Goal: Task Accomplishment & Management: Manage account settings

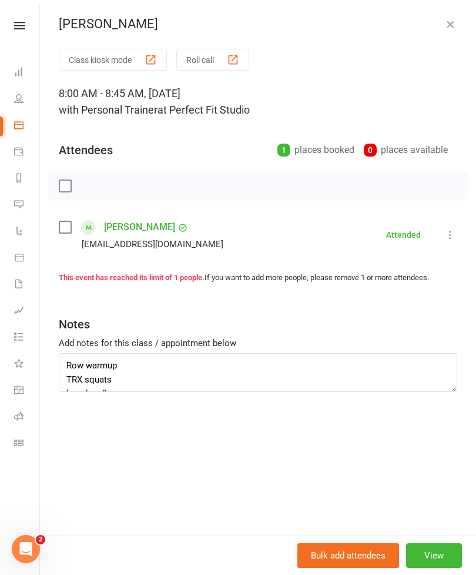
click at [451, 22] on icon "button" at bounding box center [451, 24] width 12 height 12
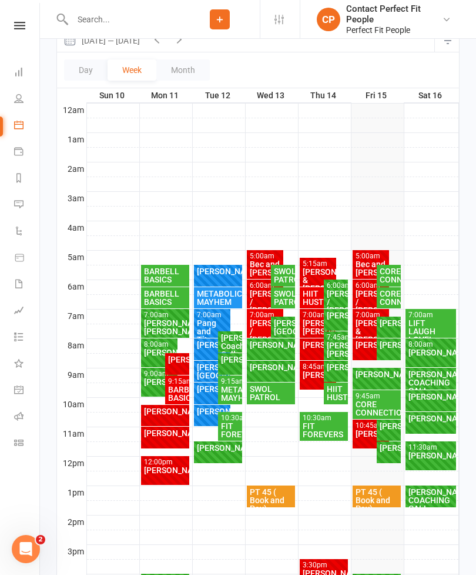
click at [372, 375] on div "[PERSON_NAME]" at bounding box center [377, 374] width 44 height 8
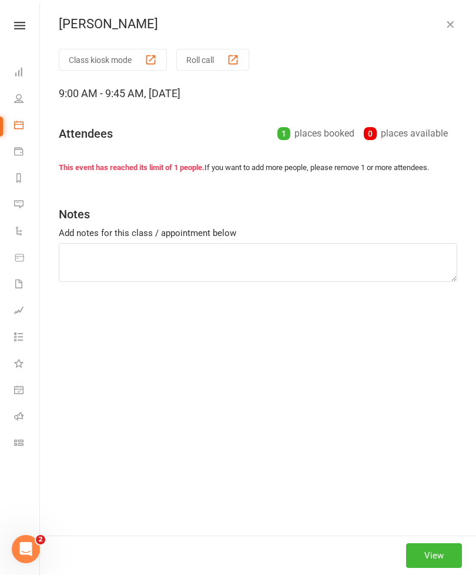
type textarea "TRX row KB squat to bench Cable standing alt twist DB SLDL to knee raise OHP CB…"
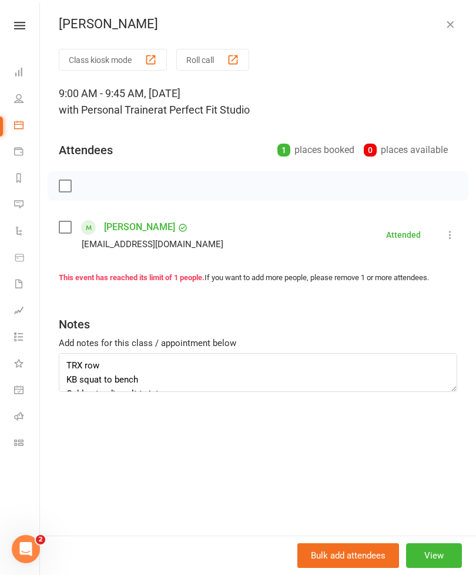
click at [443, 20] on button "button" at bounding box center [450, 24] width 14 height 14
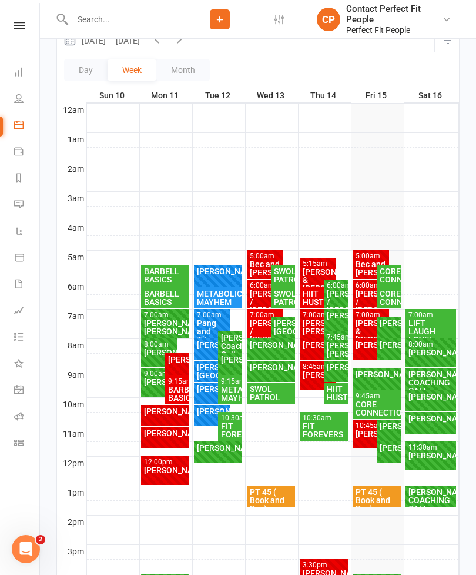
click at [372, 408] on div "CORE CONNECTION" at bounding box center [377, 408] width 44 height 16
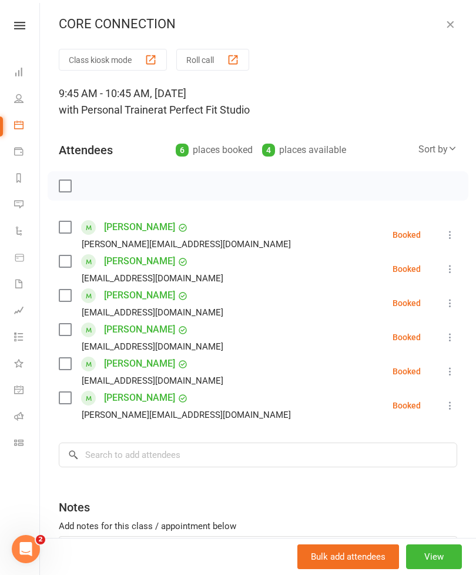
click at [71, 180] on label at bounding box center [65, 186] width 12 height 12
click at [86, 186] on icon "button" at bounding box center [91, 186] width 10 height 10
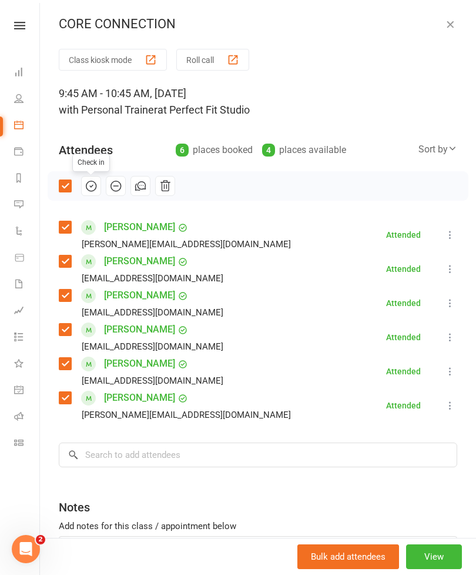
click at [455, 27] on icon "button" at bounding box center [451, 24] width 12 height 12
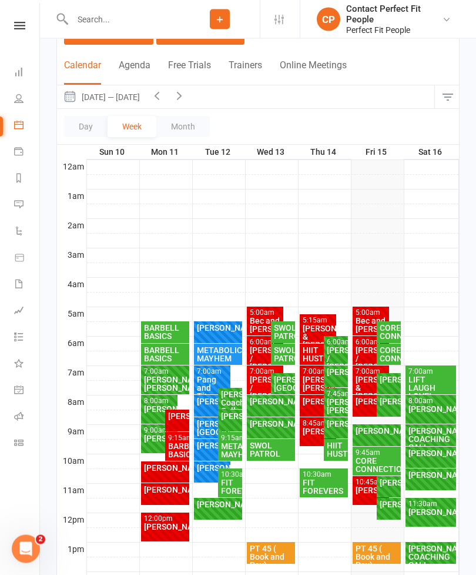
scroll to position [91, 0]
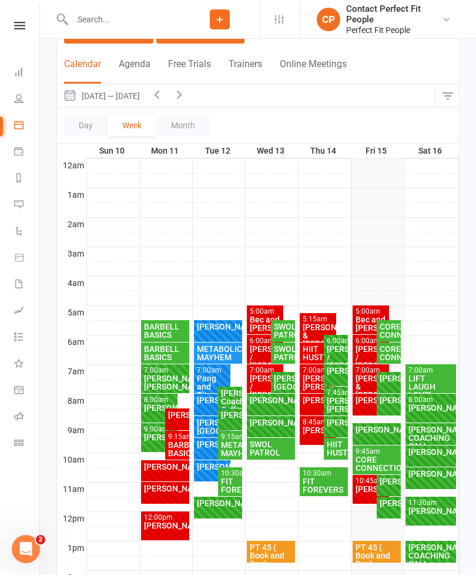
click at [186, 94] on icon "button" at bounding box center [179, 94] width 13 height 13
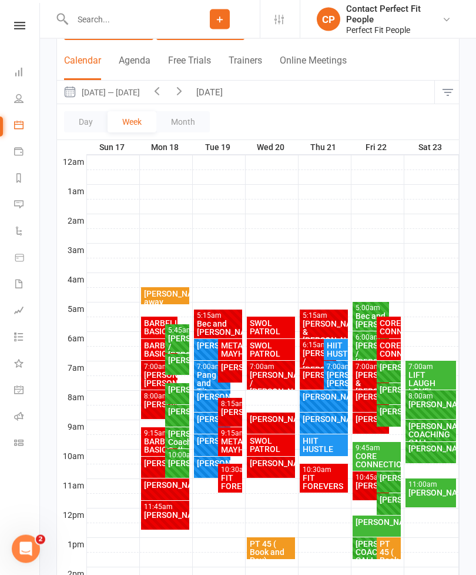
scroll to position [94, 0]
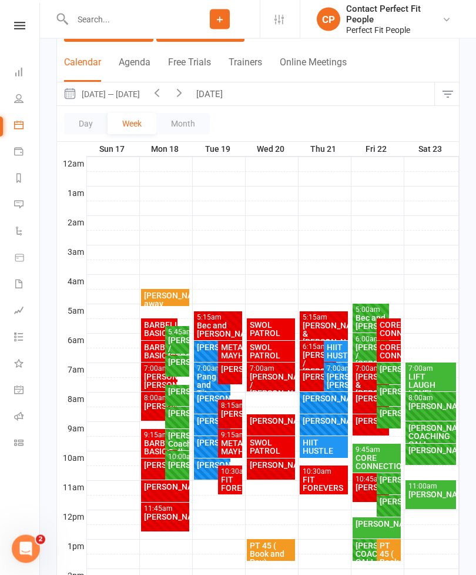
click at [158, 97] on icon "button" at bounding box center [157, 92] width 13 height 13
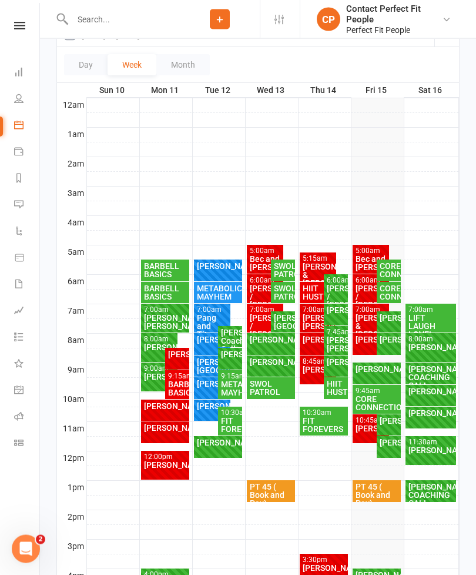
scroll to position [0, 0]
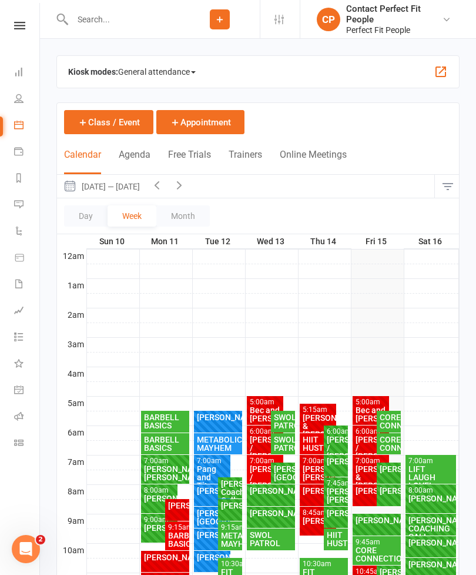
click at [181, 188] on icon "button" at bounding box center [179, 184] width 13 height 13
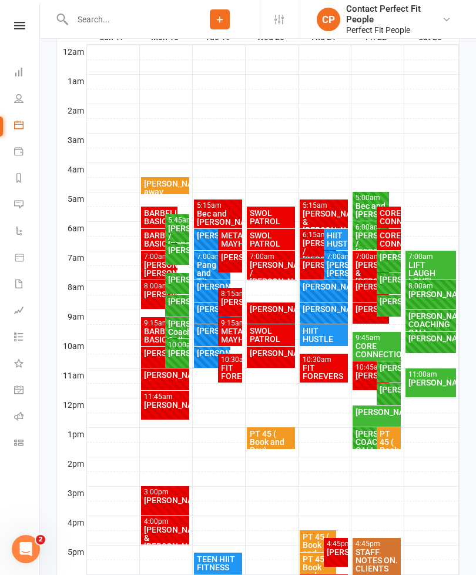
scroll to position [204, 0]
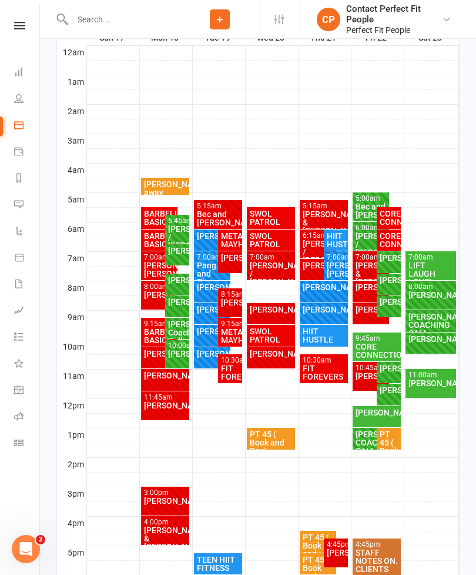
click at [135, 265] on div at bounding box center [273, 259] width 372 height 14
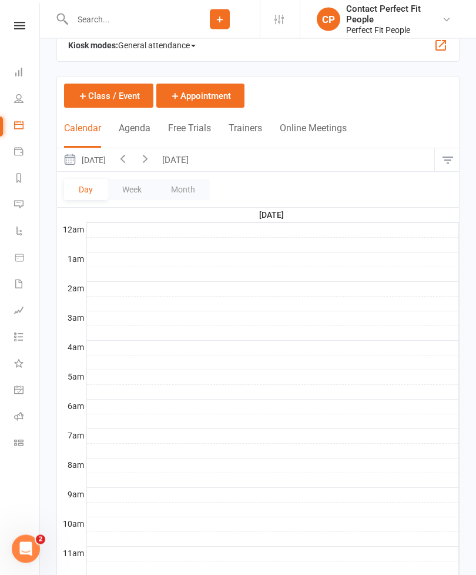
scroll to position [0, 0]
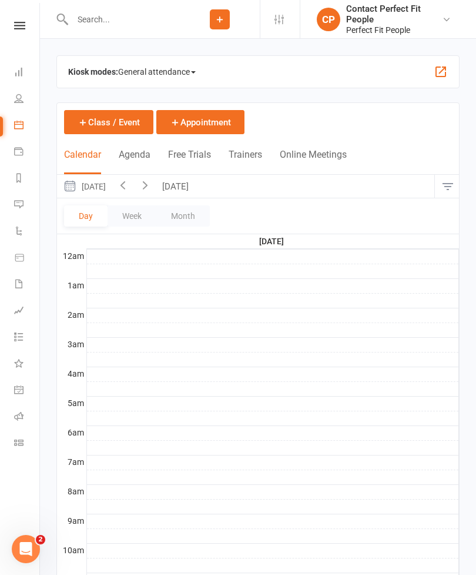
click at [132, 213] on button "Week" at bounding box center [132, 215] width 49 height 21
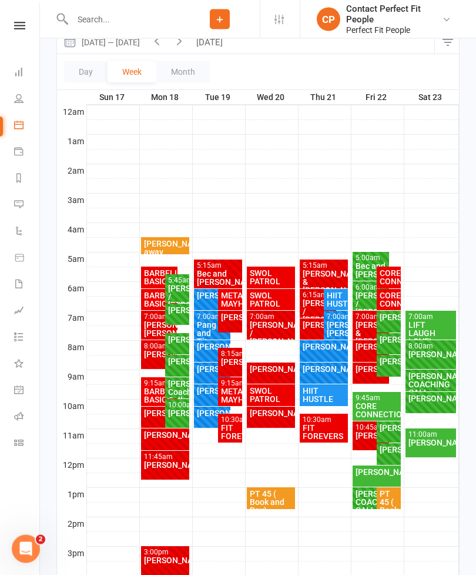
scroll to position [147, 0]
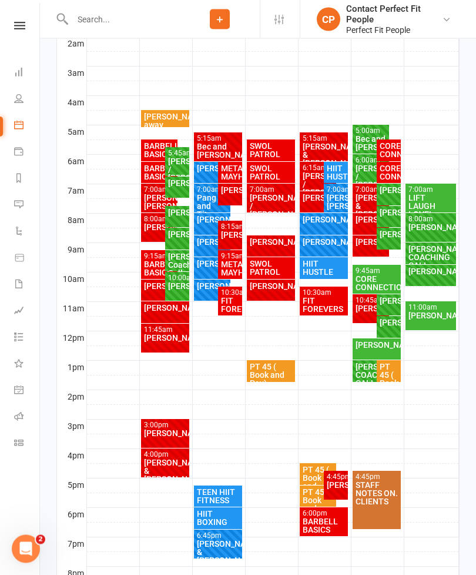
click at [313, 293] on div "10:30am - 11:30am" at bounding box center [324, 293] width 44 height 8
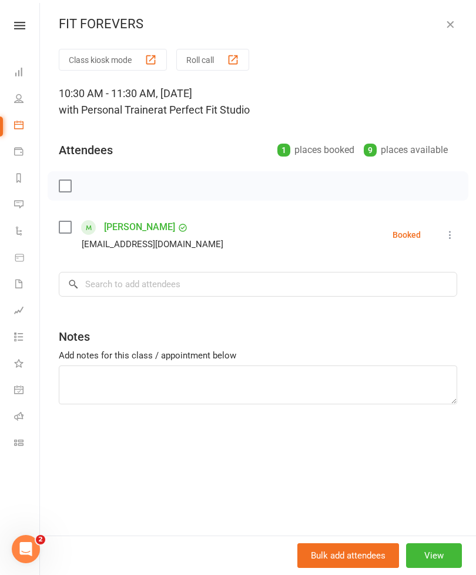
click at [437, 568] on button "View" at bounding box center [434, 555] width 56 height 25
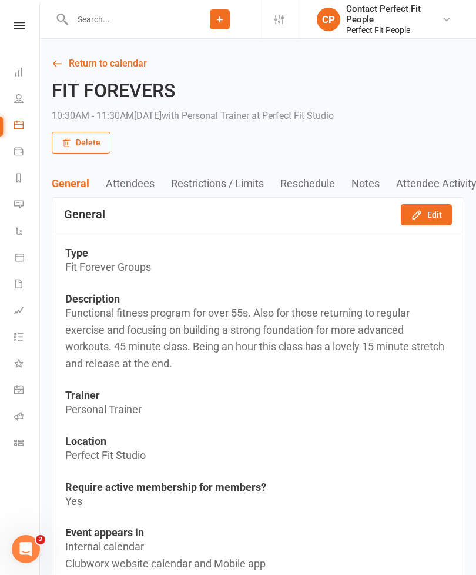
click at [418, 209] on icon "button" at bounding box center [417, 215] width 12 height 12
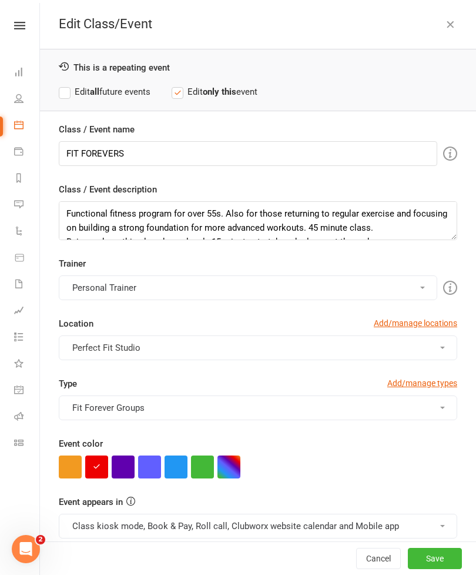
click at [181, 468] on button "button" at bounding box center [176, 466] width 23 height 23
click at [433, 569] on button "Save" at bounding box center [435, 558] width 54 height 21
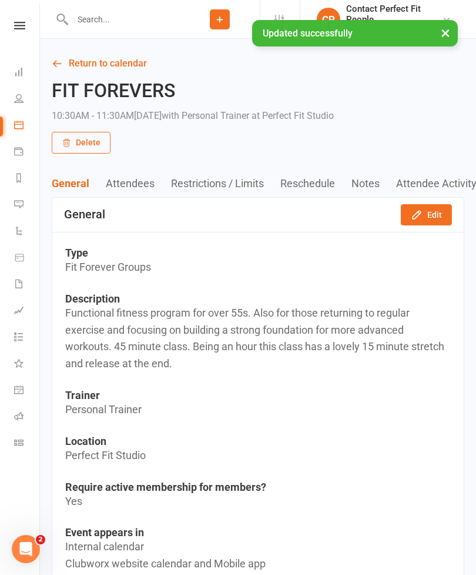
click at [61, 68] on icon at bounding box center [57, 63] width 11 height 11
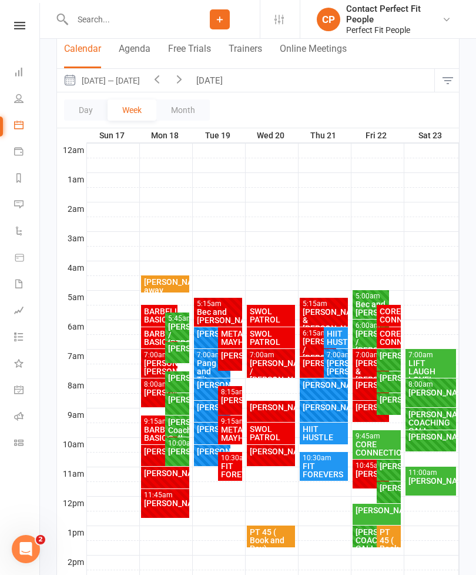
scroll to position [107, 0]
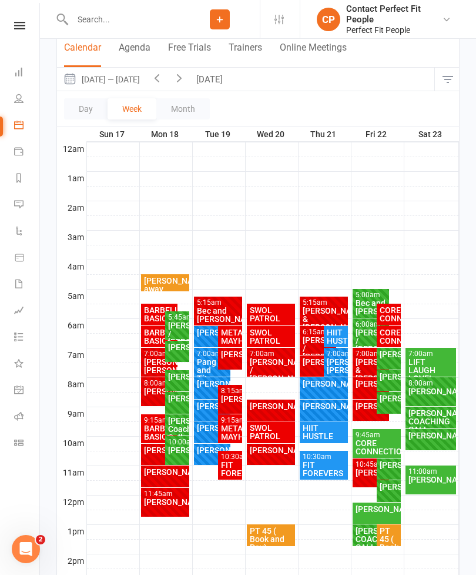
click at [207, 79] on button "[DATE]" at bounding box center [211, 79] width 41 height 23
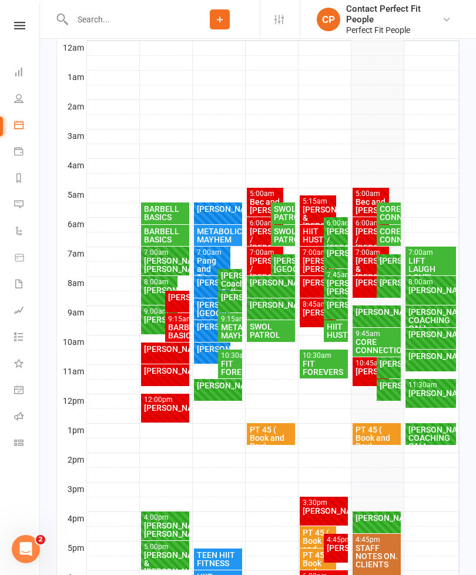
scroll to position [212, 0]
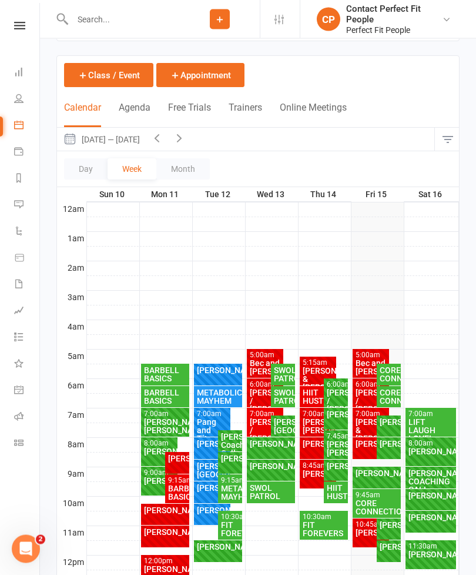
click at [161, 139] on icon "button" at bounding box center [157, 138] width 13 height 13
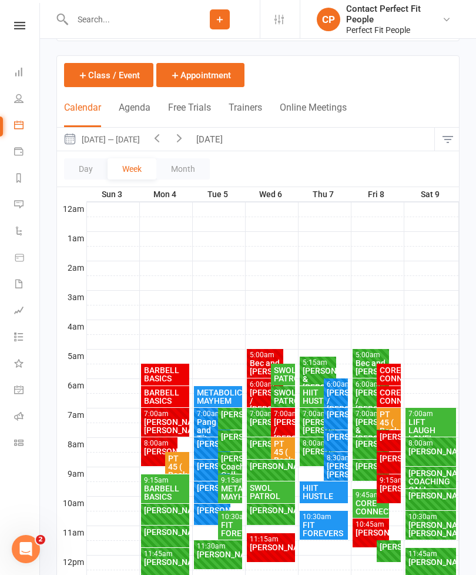
click at [173, 142] on icon "button" at bounding box center [179, 137] width 13 height 13
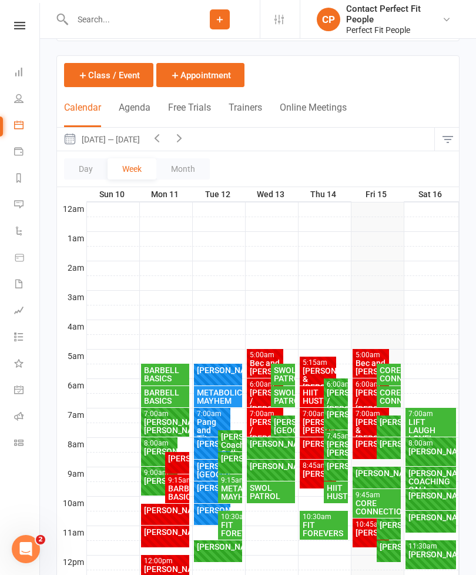
click at [186, 138] on icon "button" at bounding box center [179, 137] width 13 height 13
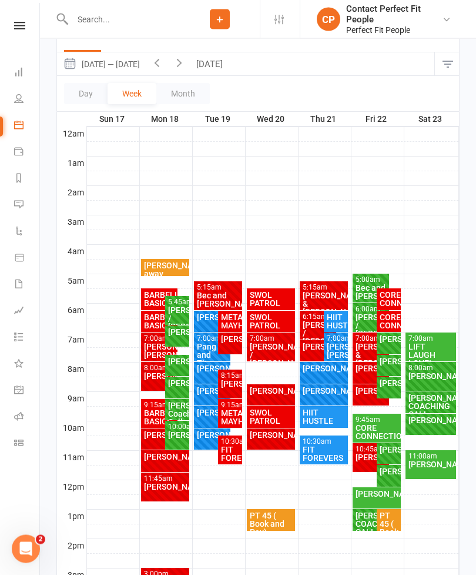
scroll to position [122, 0]
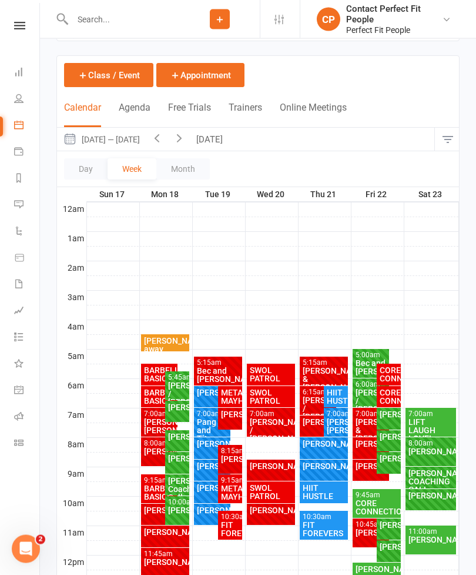
click at [220, 140] on button "[DATE]" at bounding box center [211, 139] width 41 height 23
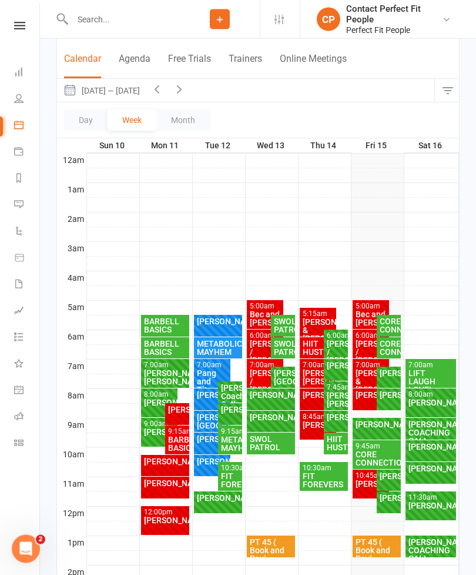
click at [431, 374] on div "LIFT LAUGH LOVE!" at bounding box center [431, 381] width 46 height 25
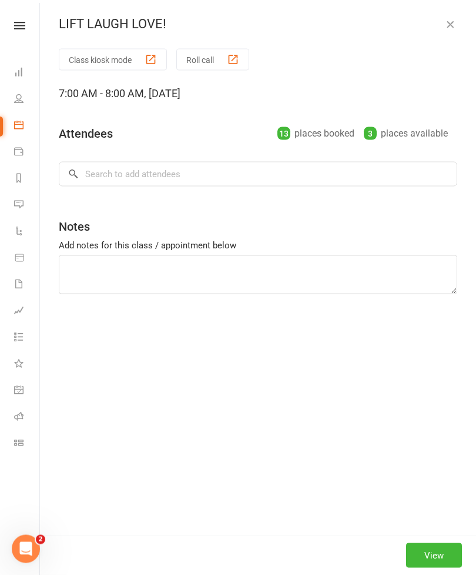
scroll to position [96, 0]
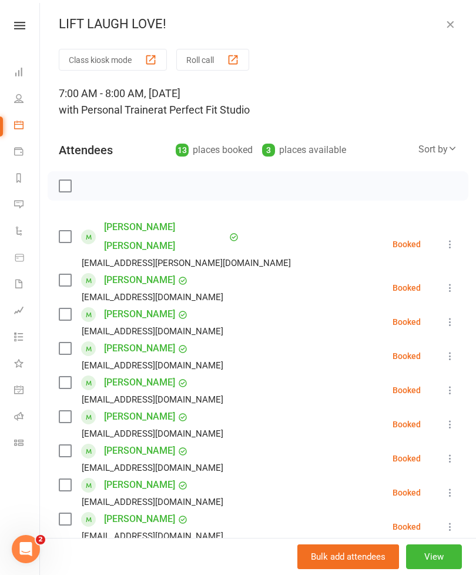
click at [451, 27] on icon "button" at bounding box center [451, 24] width 12 height 12
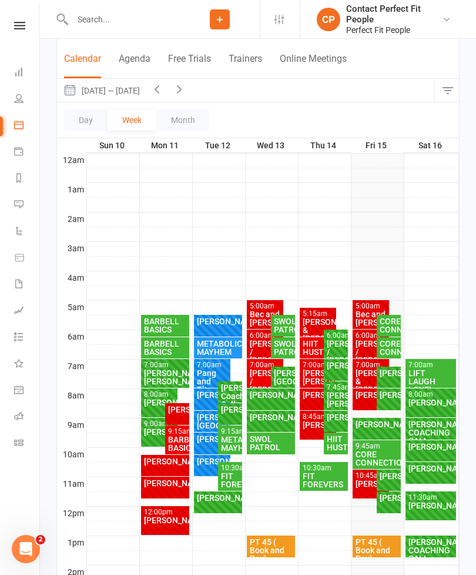
click at [373, 451] on div "CORE CONNECTION" at bounding box center [377, 458] width 44 height 16
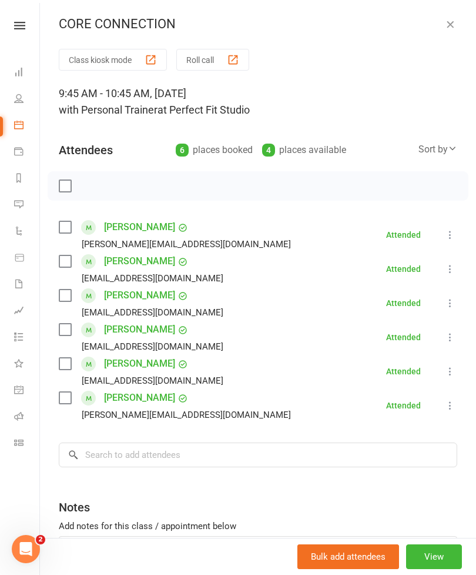
click at [448, 30] on button "button" at bounding box center [450, 24] width 14 height 14
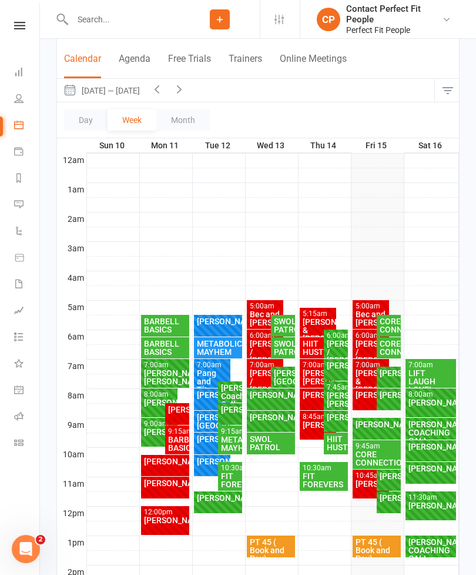
click at [388, 479] on div "[PERSON_NAME]" at bounding box center [388, 476] width 19 height 8
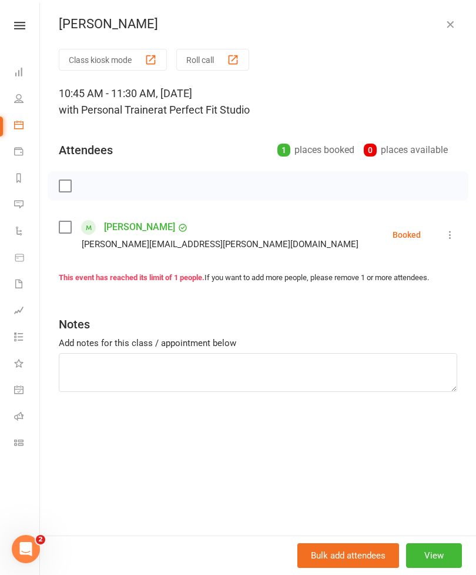
click at [456, 228] on button at bounding box center [450, 235] width 14 height 14
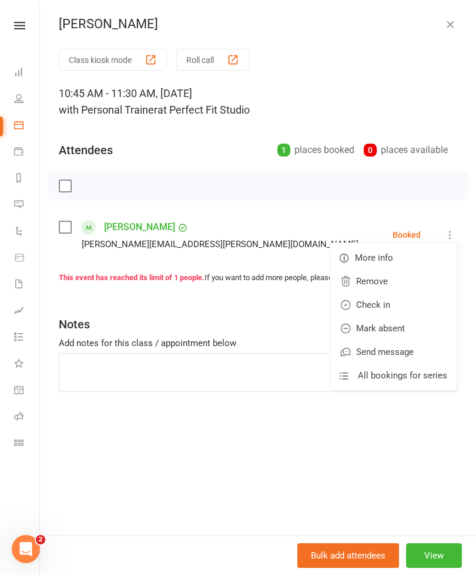
click at [364, 300] on link "Check in" at bounding box center [394, 305] width 126 height 24
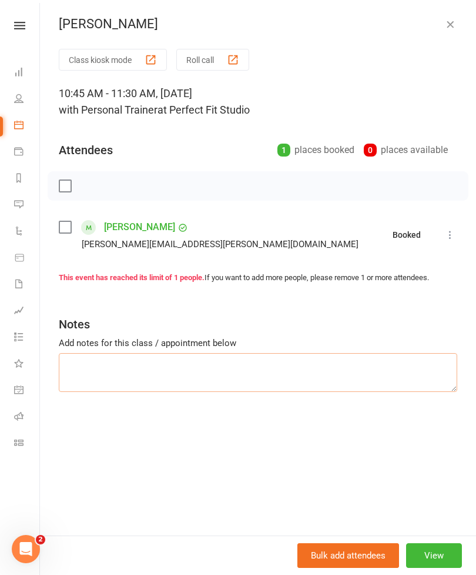
click at [83, 365] on textarea at bounding box center [258, 372] width 399 height 39
type textarea "Rope crunch overs Sandbag walking lunges 30 wall balls"
click at [456, 31] on button "button" at bounding box center [450, 24] width 14 height 14
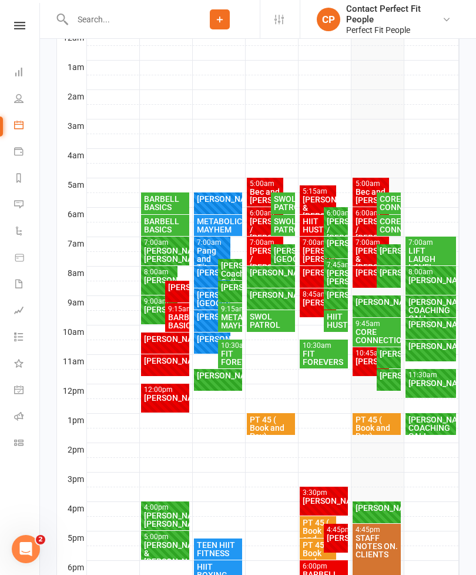
scroll to position [219, 0]
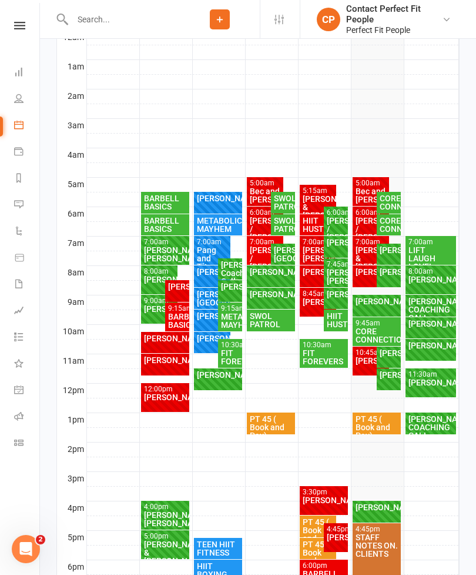
click at [206, 378] on div "[PERSON_NAME]" at bounding box center [218, 375] width 44 height 8
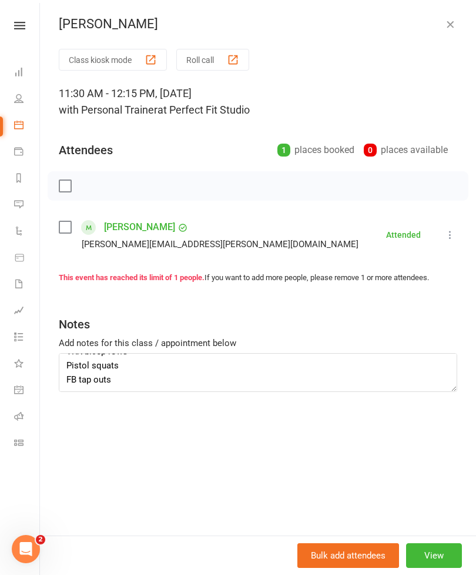
scroll to position [127, 0]
click at [135, 391] on textarea "Broad jump burpees DB rows to MC DB tap backs BB deadlift Dips off rack Band pr…" at bounding box center [258, 372] width 399 height 39
click at [448, 21] on icon "button" at bounding box center [451, 24] width 12 height 12
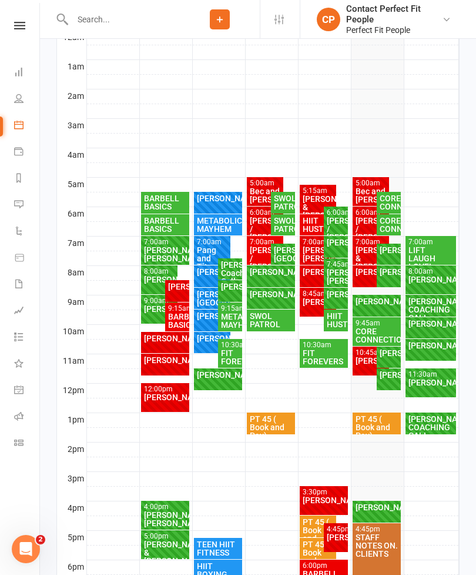
click at [391, 357] on div "[PERSON_NAME]" at bounding box center [388, 353] width 19 height 8
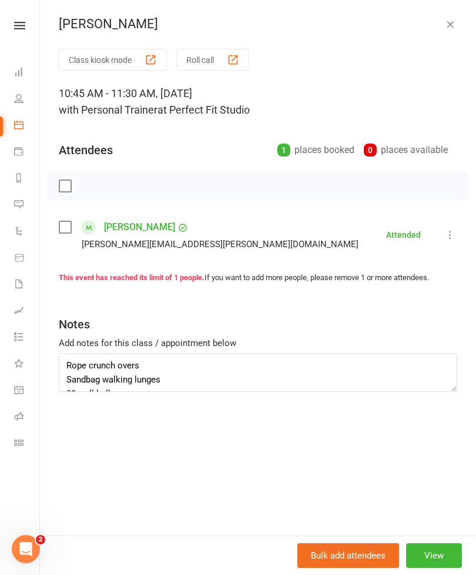
click at [449, 223] on li "Andrew Macpherson andrew@macpherson.com.au Attended More info Remove Mark absen…" at bounding box center [258, 235] width 399 height 34
click at [446, 236] on icon at bounding box center [451, 235] width 12 height 12
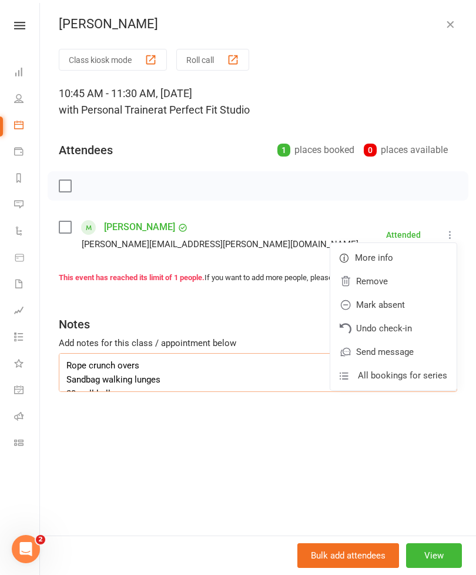
click at [176, 377] on textarea "Rope crunch overs Sandbag walking lunges 30 wall balls" at bounding box center [258, 372] width 399 height 39
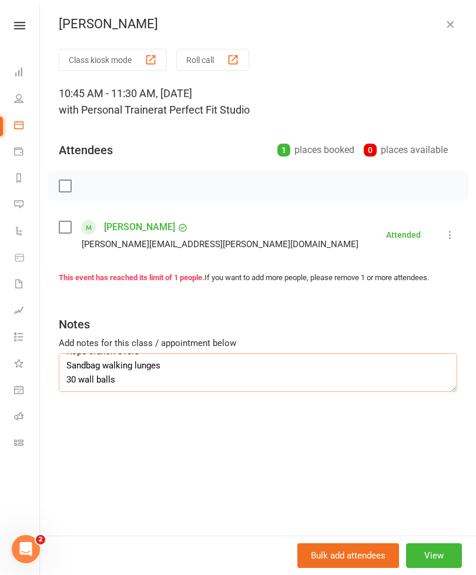
click at [125, 381] on textarea "Rope crunch overs Sandbag walking lunges 30 wall balls" at bounding box center [258, 372] width 399 height 39
type textarea "Rope crunch overs Sandbag walking lunges 30 wall balls Dual DB SL squat b stace…"
click at [452, 24] on icon "button" at bounding box center [451, 24] width 12 height 12
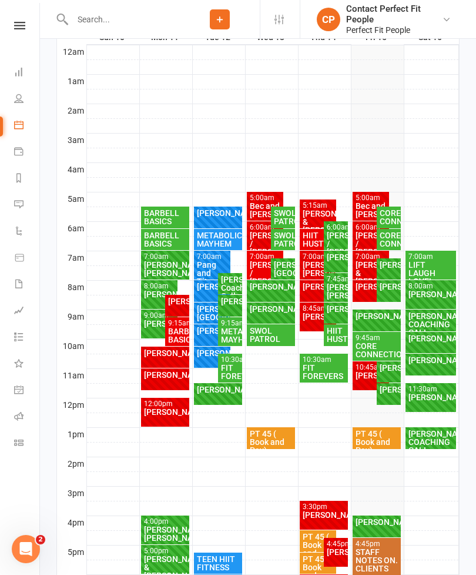
scroll to position [200, 0]
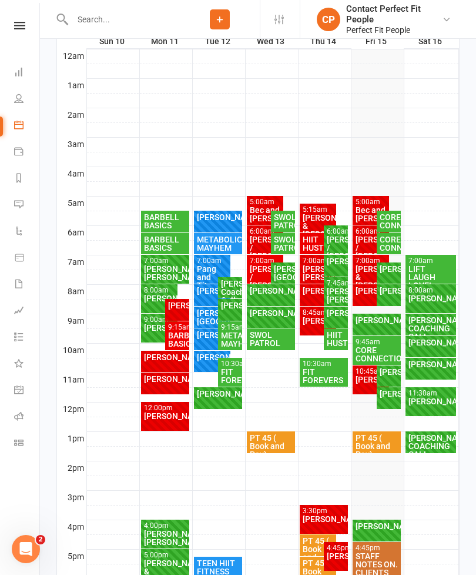
click at [361, 383] on div "[PERSON_NAME]" at bounding box center [371, 379] width 32 height 8
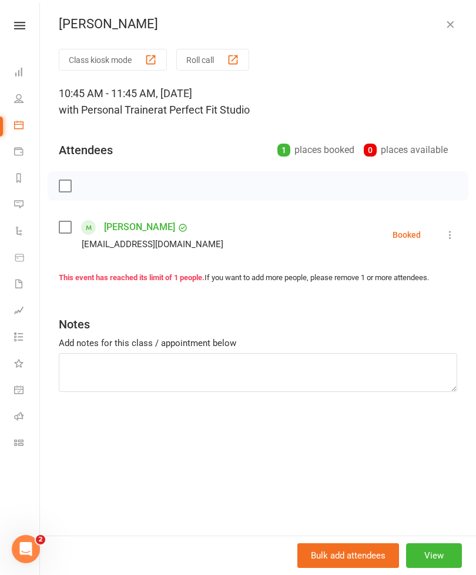
click at [61, 187] on label at bounding box center [65, 186] width 12 height 12
click at [84, 185] on button "button" at bounding box center [91, 186] width 20 height 20
click at [379, 379] on textarea at bounding box center [258, 372] width 399 height 39
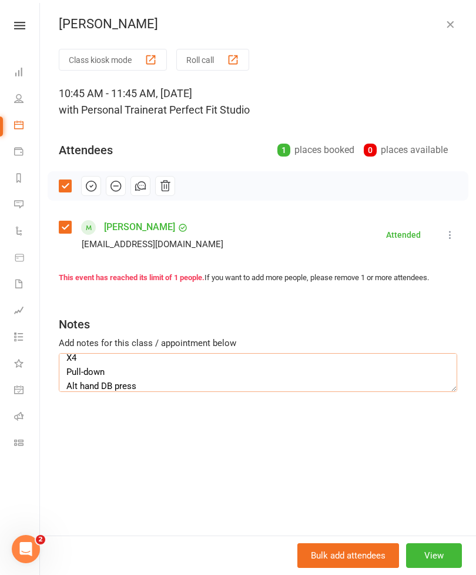
scroll to position [0, 0]
type textarea "Rear flys cable Band pullovers X4 Pull-down Alt hand DB press"
click at [446, 28] on icon "button" at bounding box center [451, 24] width 12 height 12
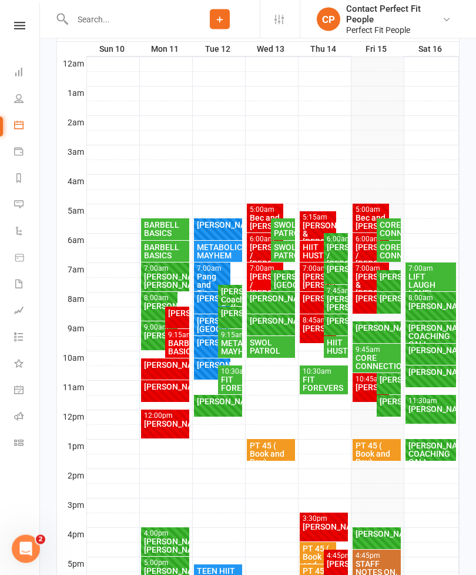
click at [385, 405] on div "[PERSON_NAME]" at bounding box center [388, 402] width 19 height 8
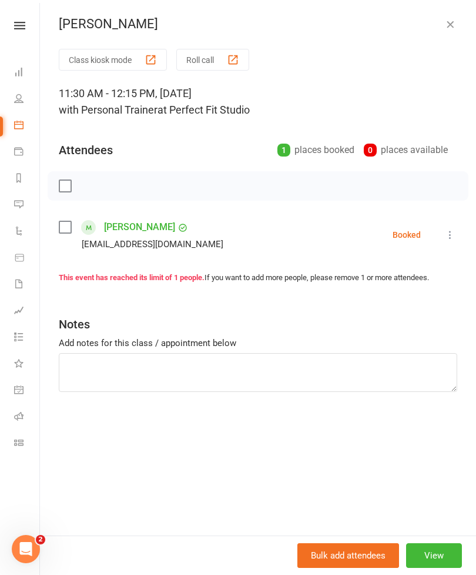
click at [448, 232] on icon at bounding box center [451, 235] width 12 height 12
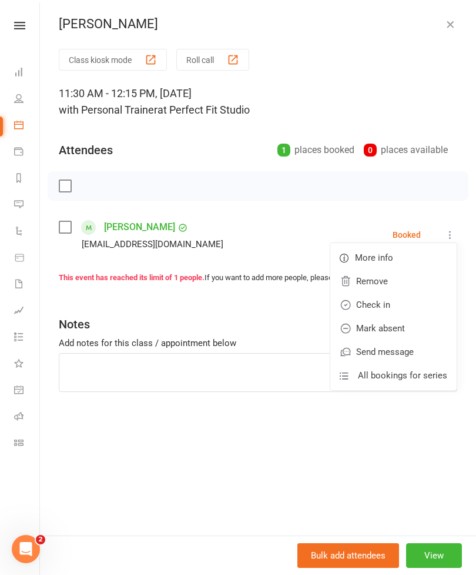
click at [370, 306] on link "Check in" at bounding box center [394, 305] width 126 height 24
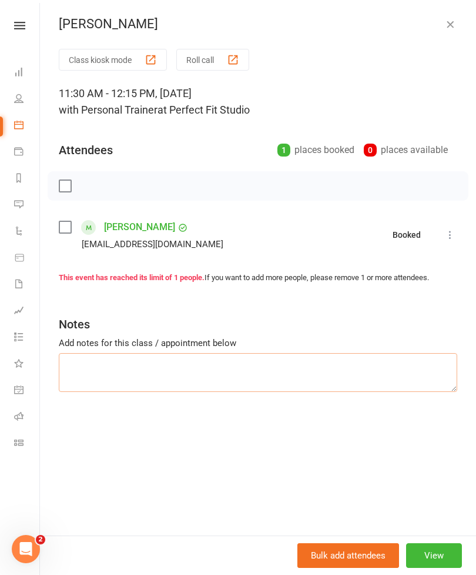
click at [81, 373] on textarea at bounding box center [258, 372] width 399 height 39
click at [88, 369] on textarea "Gyros training" at bounding box center [258, 372] width 399 height 39
type textarea "Hyrox training"
click at [445, 30] on button "button" at bounding box center [450, 24] width 14 height 14
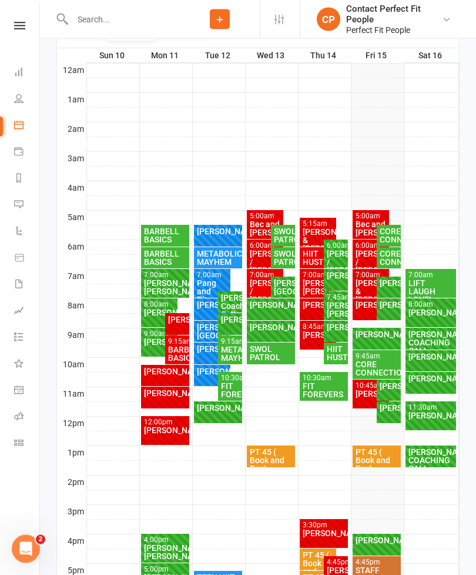
scroll to position [186, 0]
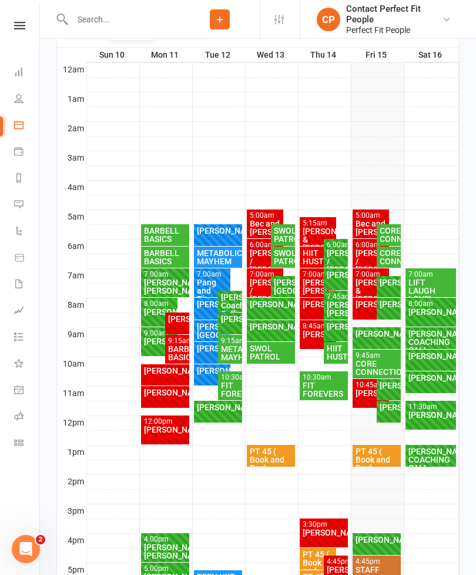
click at [431, 382] on div "[PERSON_NAME]" at bounding box center [431, 377] width 46 height 8
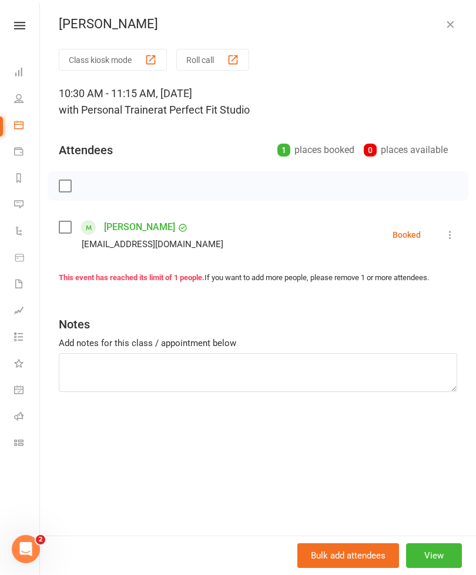
click at [430, 568] on button "View" at bounding box center [434, 555] width 56 height 25
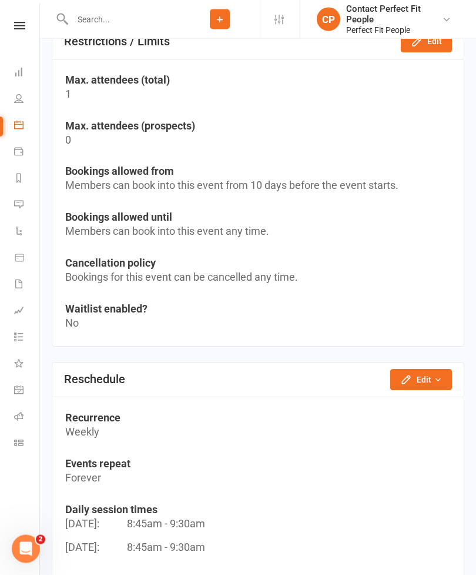
scroll to position [845, 0]
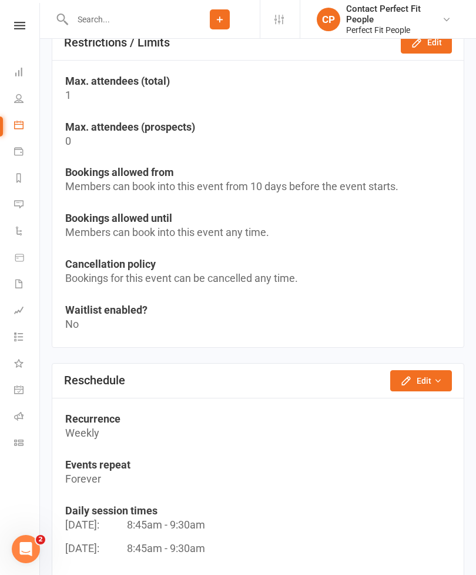
click at [400, 381] on button "Edit" at bounding box center [422, 380] width 62 height 21
click at [341, 409] on link "Reschedule this event only" at bounding box center [390, 407] width 124 height 24
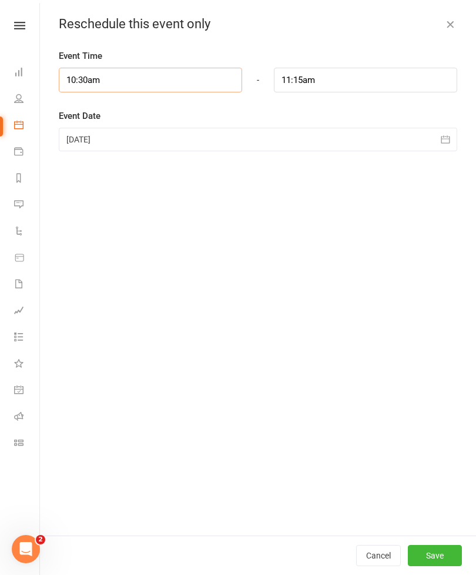
click at [96, 84] on input "10:30am" at bounding box center [151, 80] width 184 height 25
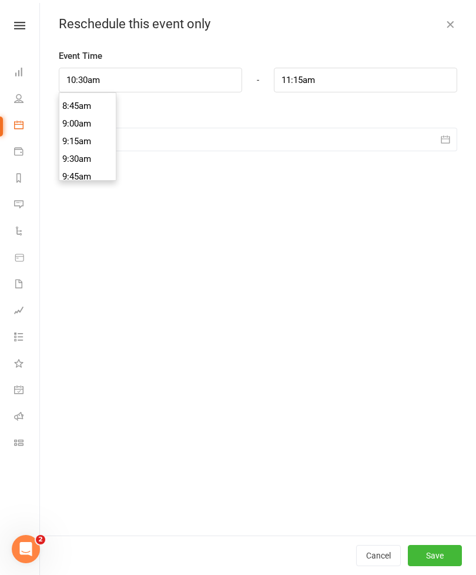
click at [69, 129] on li "9:00am" at bounding box center [87, 124] width 56 height 18
type input "9:00am"
type input "9:45am"
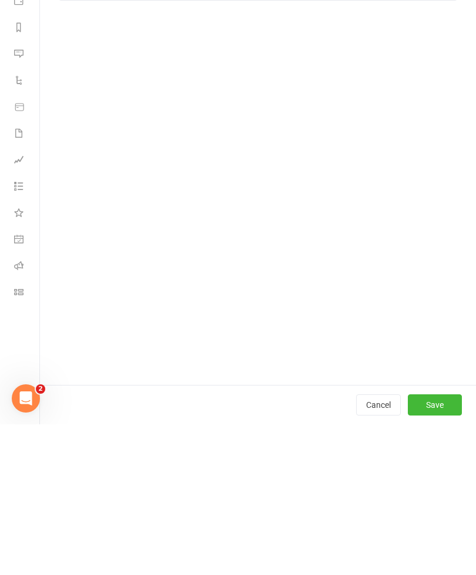
click at [433, 545] on button "Save" at bounding box center [435, 555] width 54 height 21
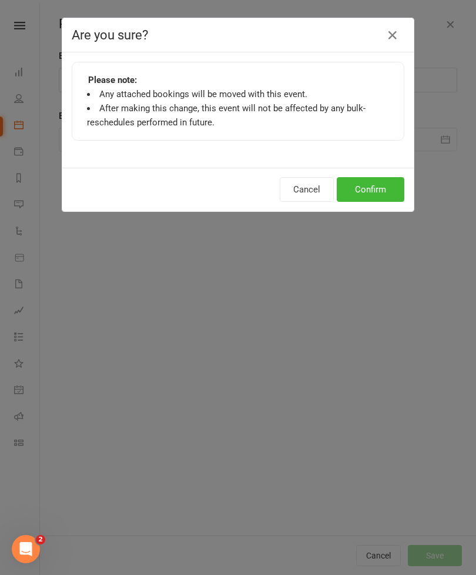
click at [365, 192] on button "Confirm" at bounding box center [371, 189] width 68 height 25
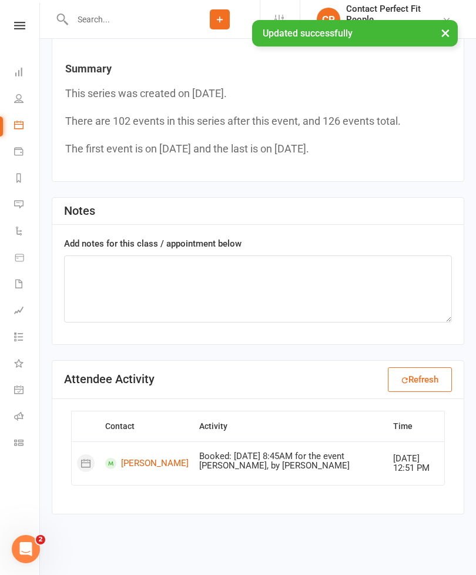
click at [450, 32] on button "×" at bounding box center [445, 32] width 21 height 25
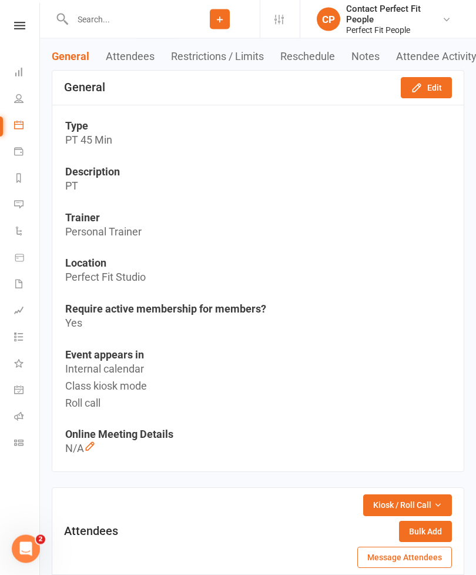
scroll to position [0, 0]
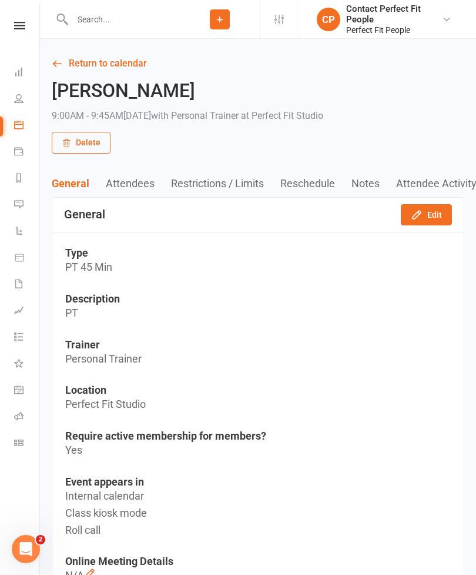
click at [79, 67] on link "Return to calendar" at bounding box center [258, 63] width 413 height 16
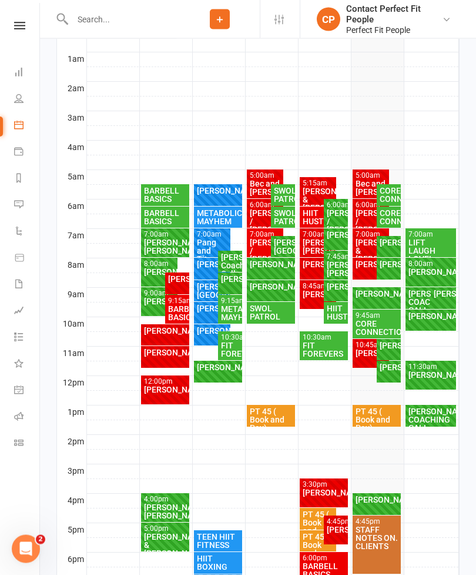
scroll to position [226, 0]
click at [415, 299] on div "[PERSON_NAME] COACHING CALL" at bounding box center [425, 301] width 35 height 25
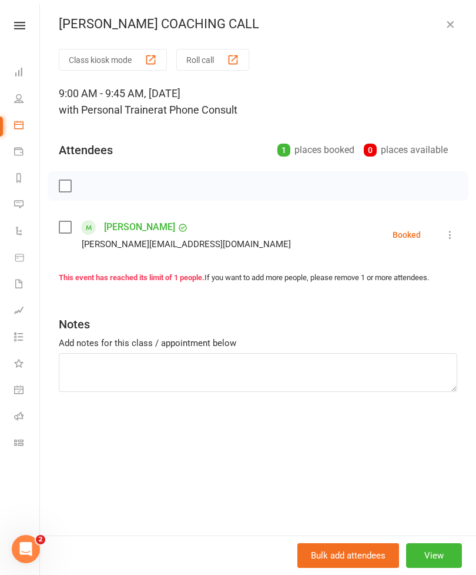
click at [442, 568] on button "View" at bounding box center [434, 555] width 56 height 25
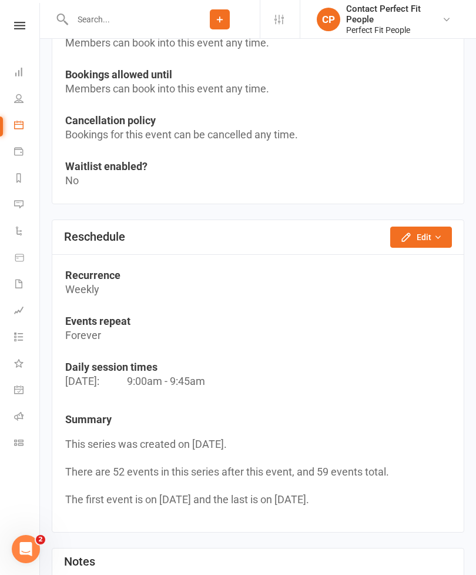
scroll to position [992, 0]
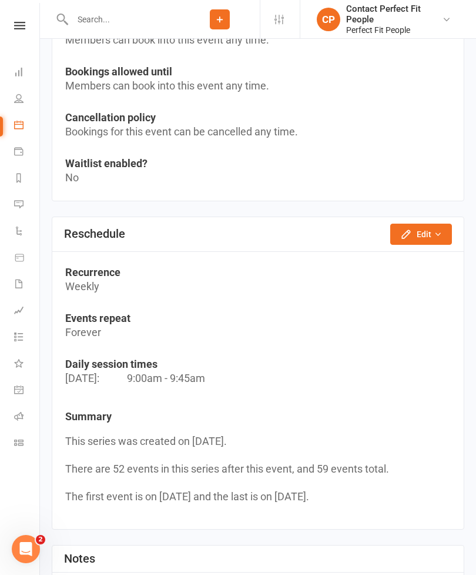
click at [410, 226] on button "Edit" at bounding box center [422, 234] width 62 height 21
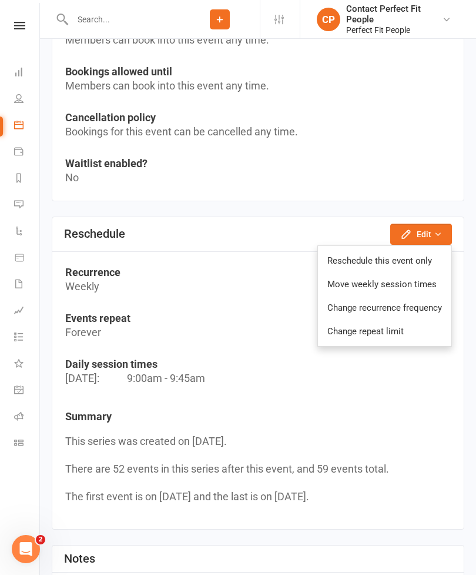
click at [351, 260] on link "Reschedule this event only" at bounding box center [385, 261] width 134 height 24
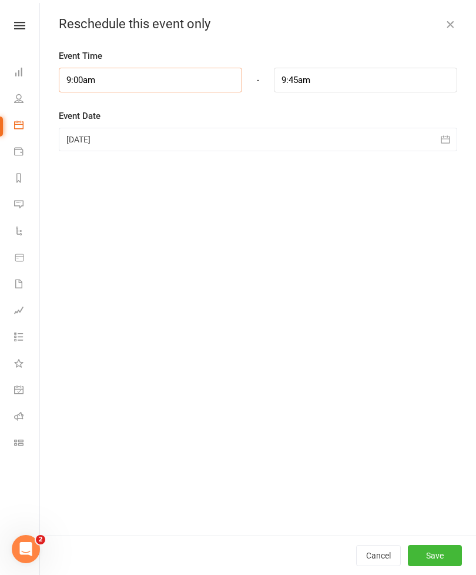
click at [103, 68] on input "9:00am" at bounding box center [151, 80] width 184 height 25
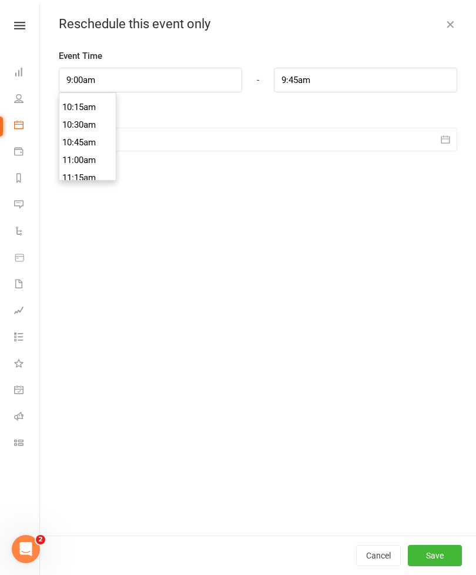
click at [65, 128] on li "10:30am" at bounding box center [87, 125] width 56 height 18
type input "10:30am"
type input "11:15am"
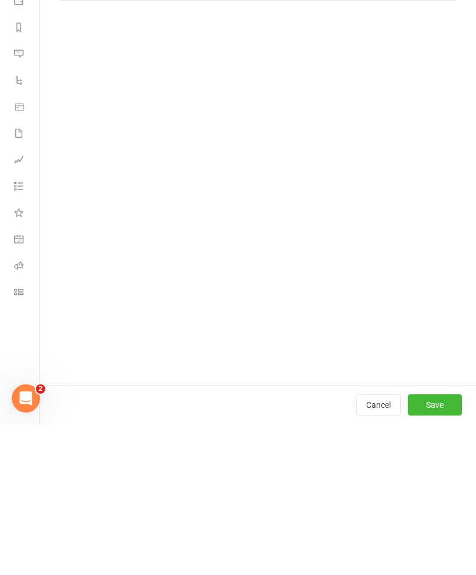
click at [446, 545] on button "Save" at bounding box center [435, 555] width 54 height 21
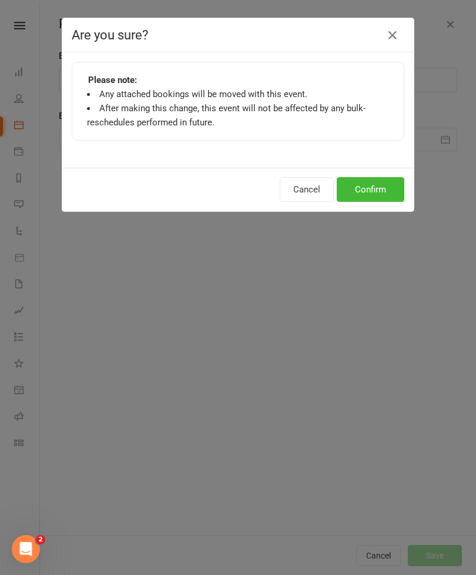
click at [371, 196] on button "Confirm" at bounding box center [371, 189] width 68 height 25
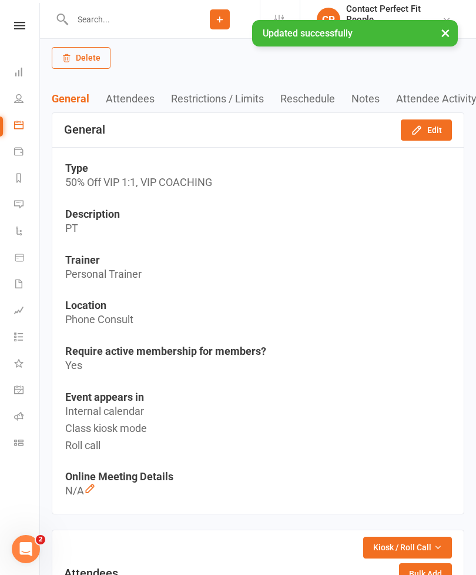
scroll to position [0, 0]
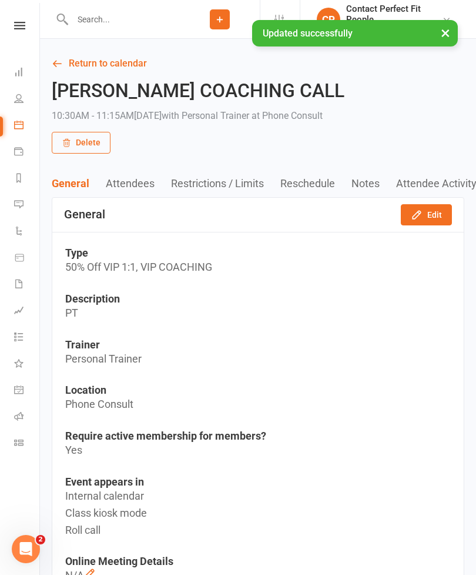
click at [79, 63] on link "Return to calendar" at bounding box center [258, 63] width 413 height 16
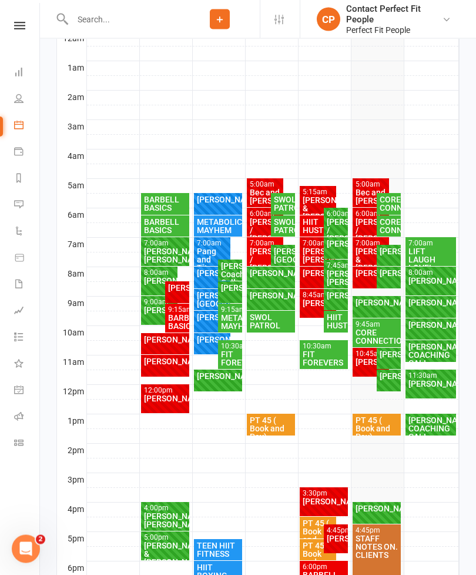
scroll to position [219, 0]
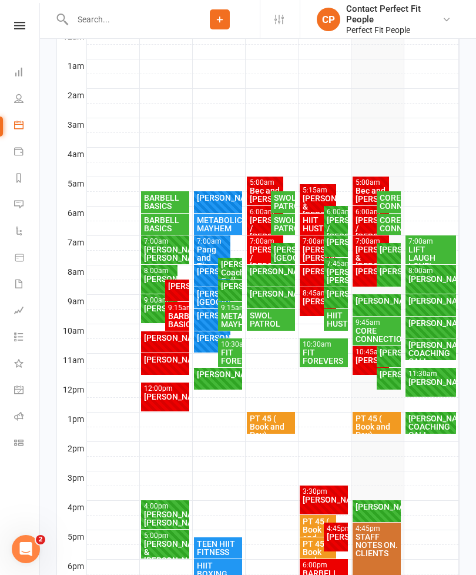
click at [362, 361] on div "[PERSON_NAME]" at bounding box center [371, 360] width 32 height 8
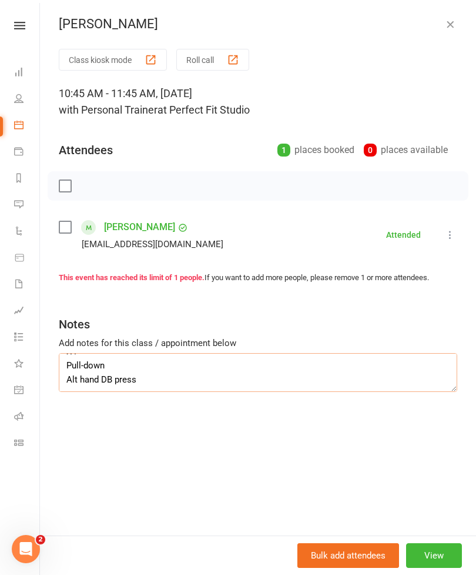
click at [366, 383] on textarea "Rear flys cable Band pullovers X4 Pull-down Alt hand DB press" at bounding box center [258, 372] width 399 height 39
click at [393, 389] on textarea "Rear flys cable Band pullovers X4 Pull-down Alt hand DB press X4 DB chest flys …" at bounding box center [258, 372] width 399 height 39
click at [372, 391] on textarea "Rear flys cable Band pullovers X4 Pull-down Alt hand DB press X4 DB chest flys …" at bounding box center [258, 372] width 399 height 39
click at [371, 379] on textarea "Rear flys cable Band pullovers X4 Pull-down Alt hand DB press X4 DB chest flys …" at bounding box center [258, 372] width 399 height 39
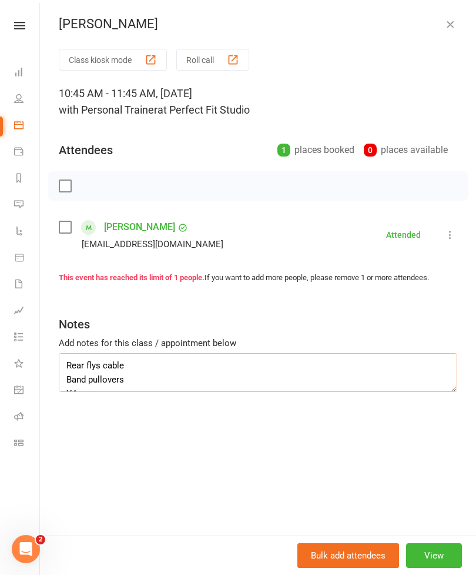
scroll to position [0, 0]
type textarea "Rear flys cable Band pullovers X4 Pull-down Alt hand DB press 17.5kg X4 DB ches…"
click at [451, 25] on icon "button" at bounding box center [451, 24] width 12 height 12
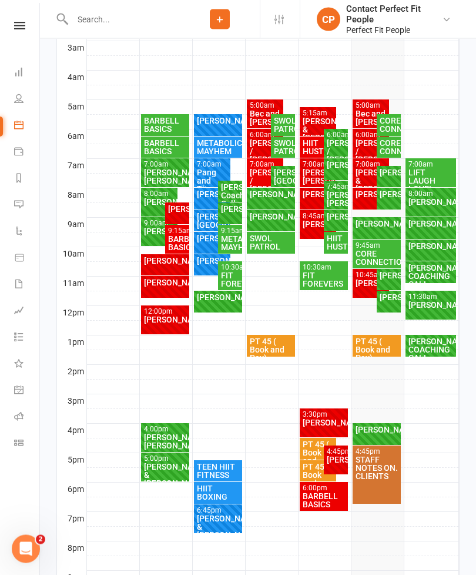
scroll to position [296, 0]
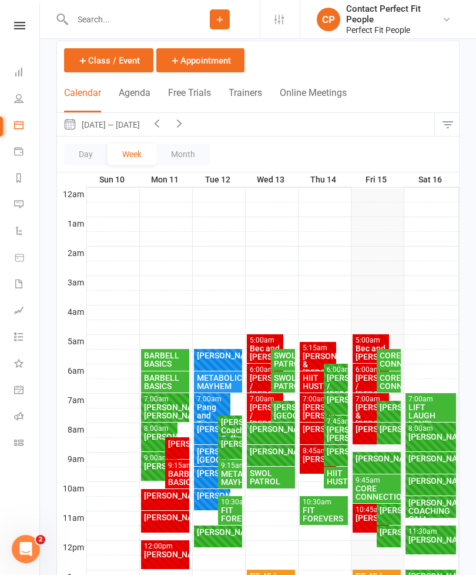
scroll to position [106, 0]
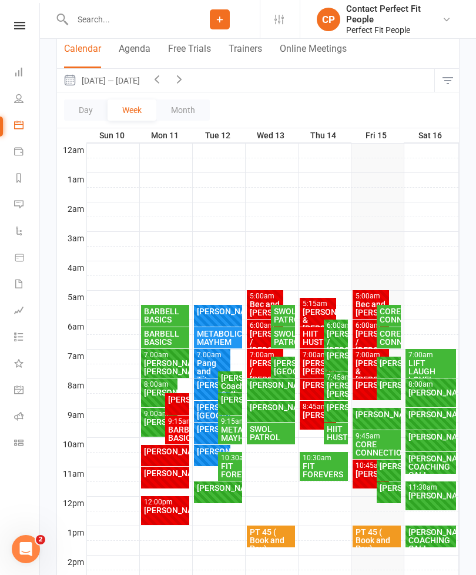
click at [365, 471] on div "[PERSON_NAME]" at bounding box center [371, 473] width 32 height 8
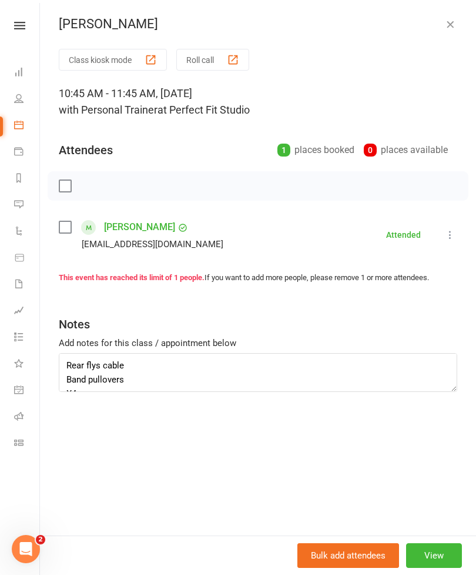
scroll to position [0, 0]
click at [448, 20] on icon "button" at bounding box center [451, 24] width 12 height 12
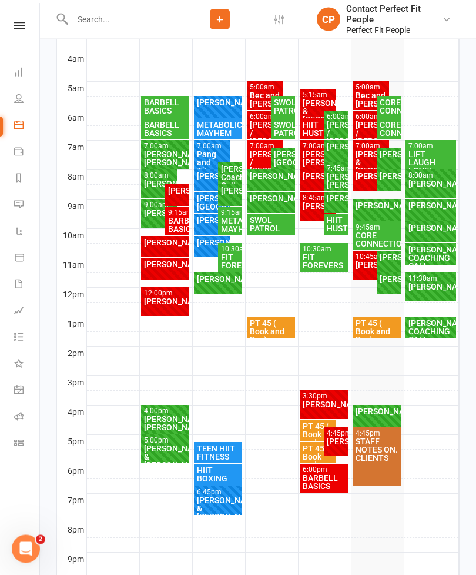
scroll to position [315, 0]
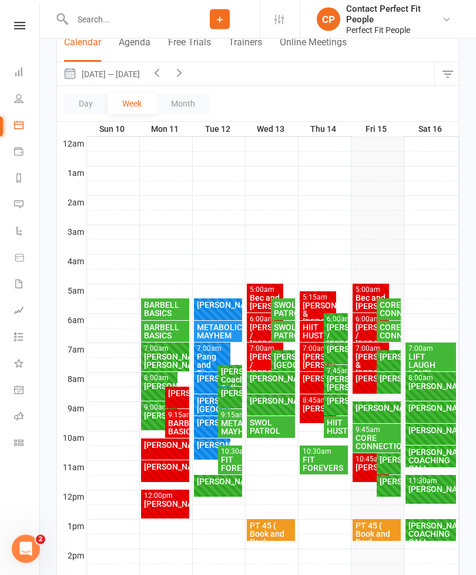
click at [186, 72] on icon "button" at bounding box center [179, 72] width 13 height 13
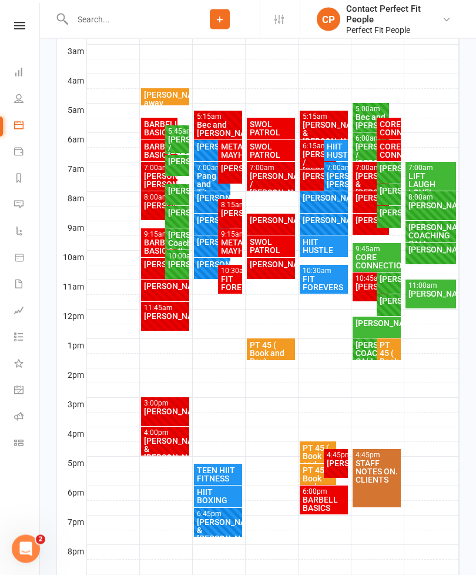
scroll to position [294, 0]
